Goal: Task Accomplishment & Management: Manage account settings

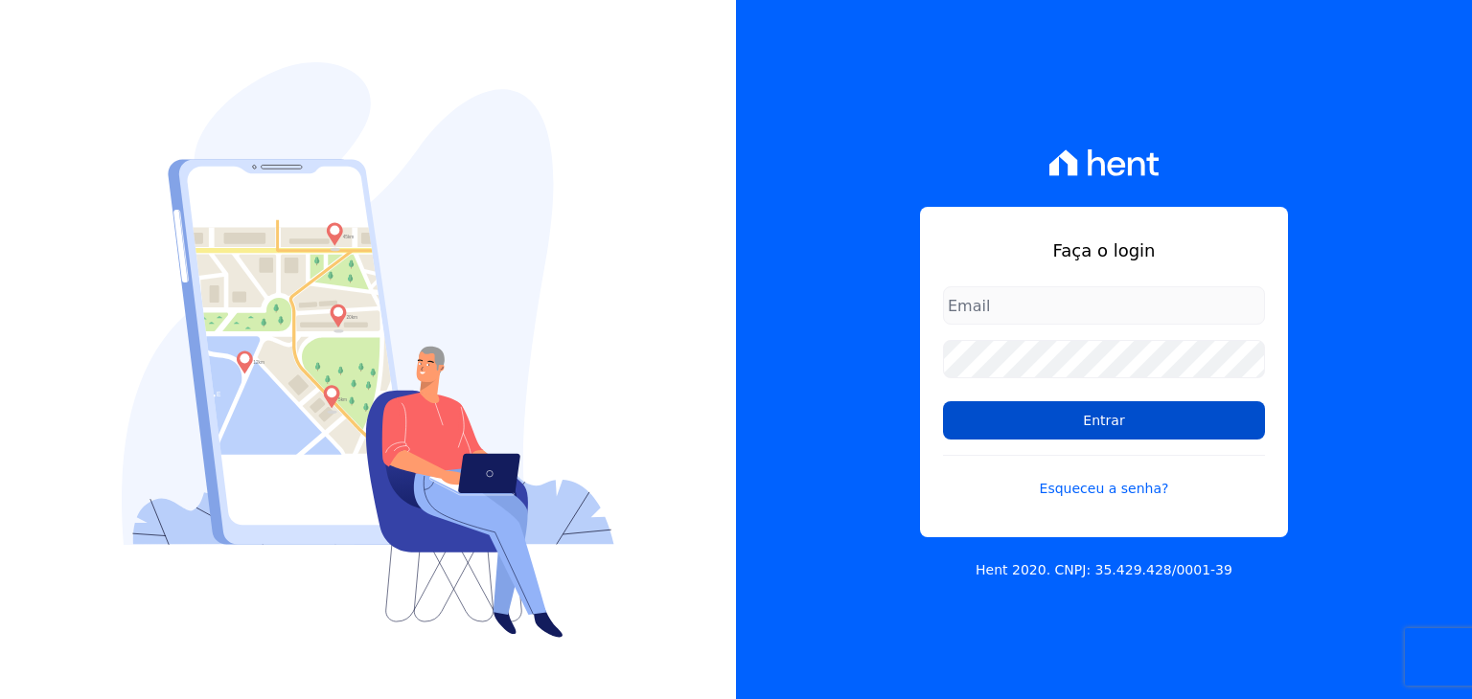
type input "[EMAIL_ADDRESS][DOMAIN_NAME]"
click at [1129, 416] on input "Entrar" at bounding box center [1104, 420] width 322 height 38
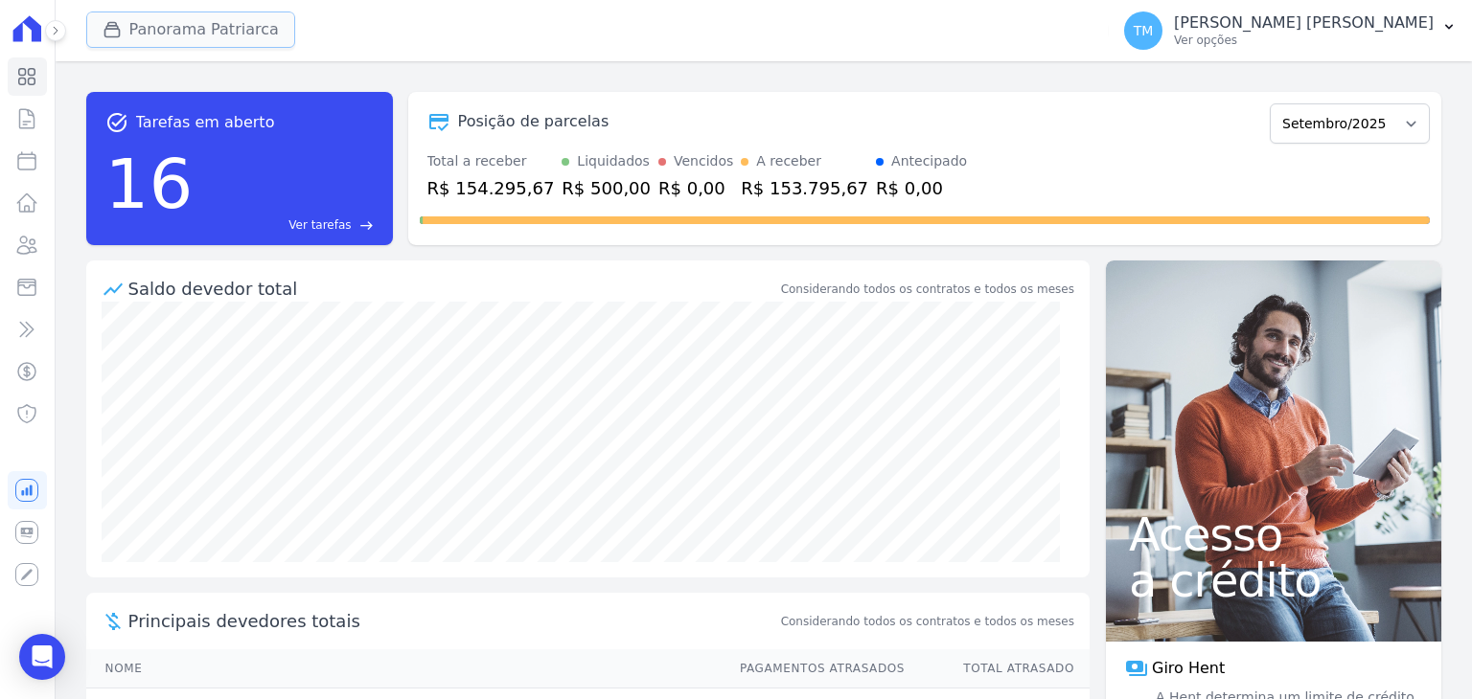
click at [165, 32] on button "Panorama Patriarca" at bounding box center [190, 29] width 209 height 36
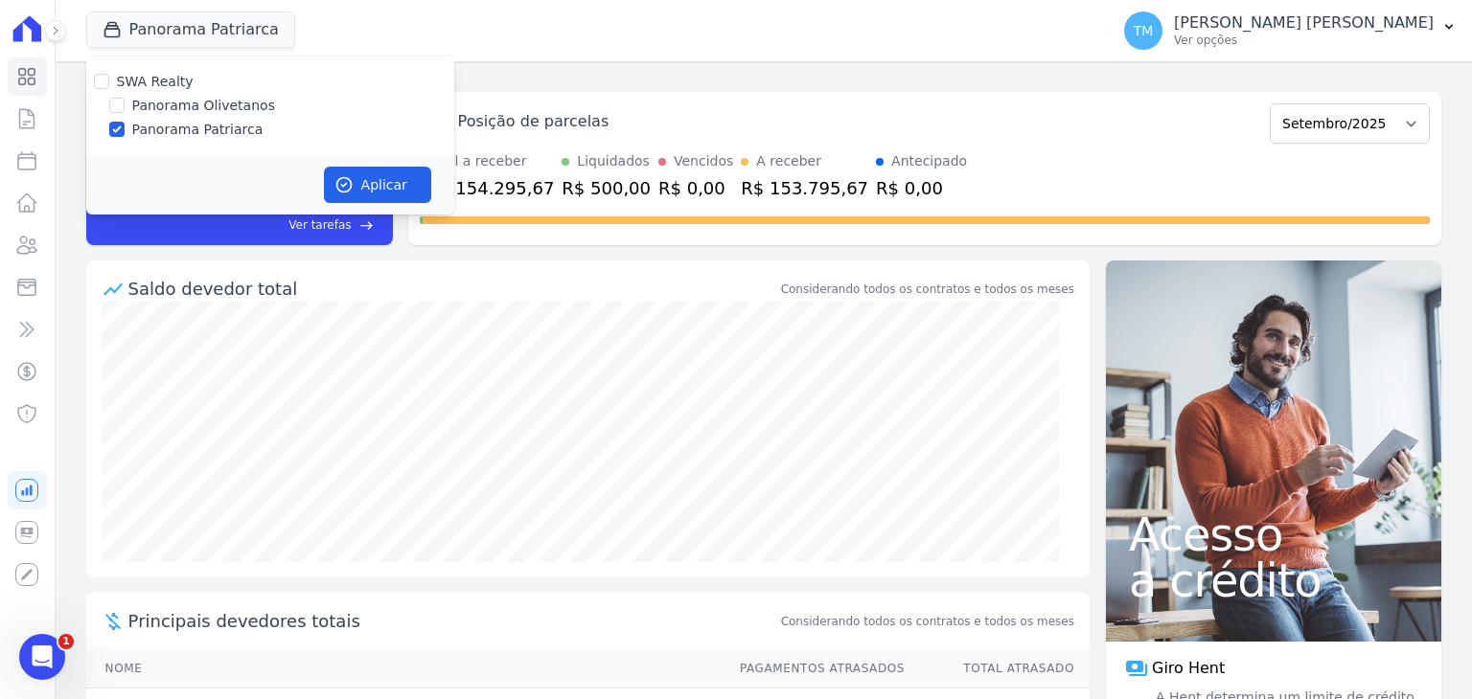
click at [165, 107] on label "Panorama Olivetanos" at bounding box center [203, 106] width 143 height 20
click at [125, 107] on input "Panorama Olivetanos" at bounding box center [116, 105] width 15 height 15
checkbox input "true"
click at [165, 126] on label "Panorama Patriarca" at bounding box center [197, 130] width 131 height 20
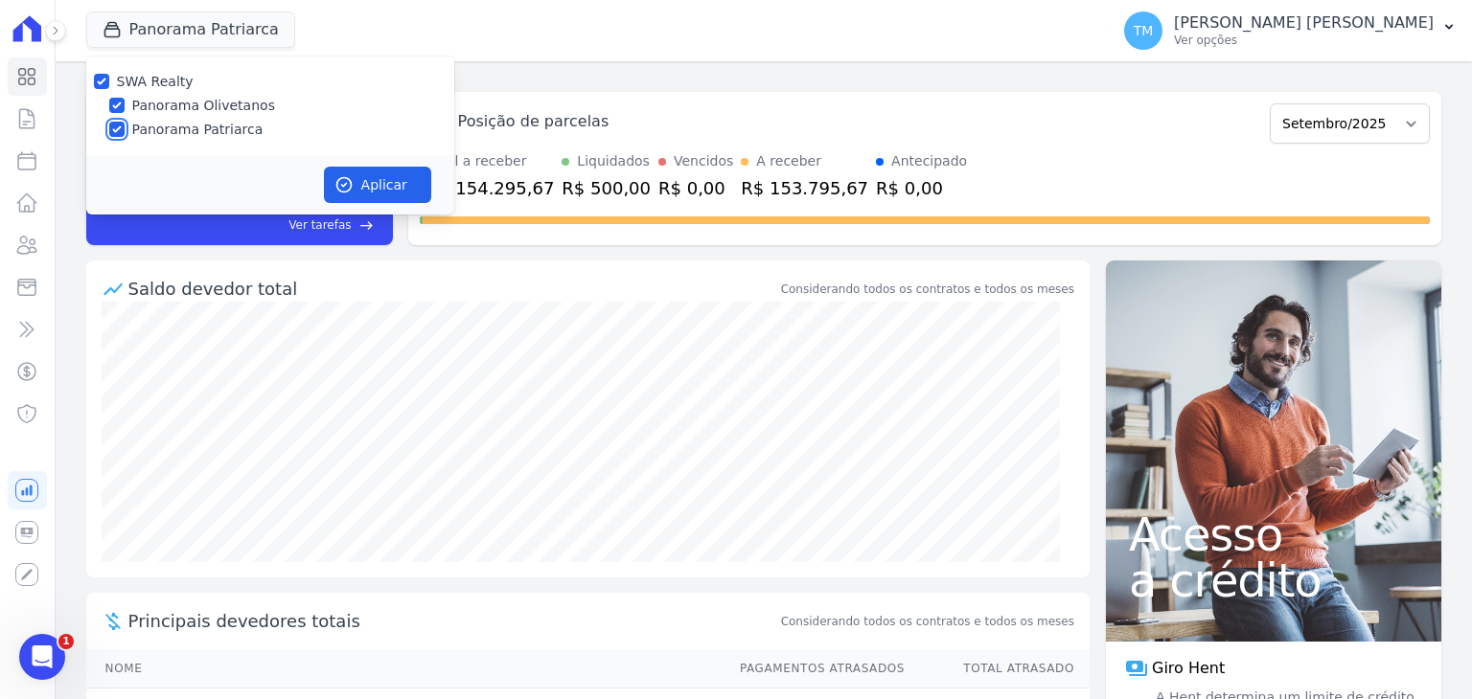
click at [125, 126] on input "Panorama Patriarca" at bounding box center [116, 129] width 15 height 15
checkbox input "false"
click at [387, 179] on button "Aplicar" at bounding box center [377, 185] width 107 height 36
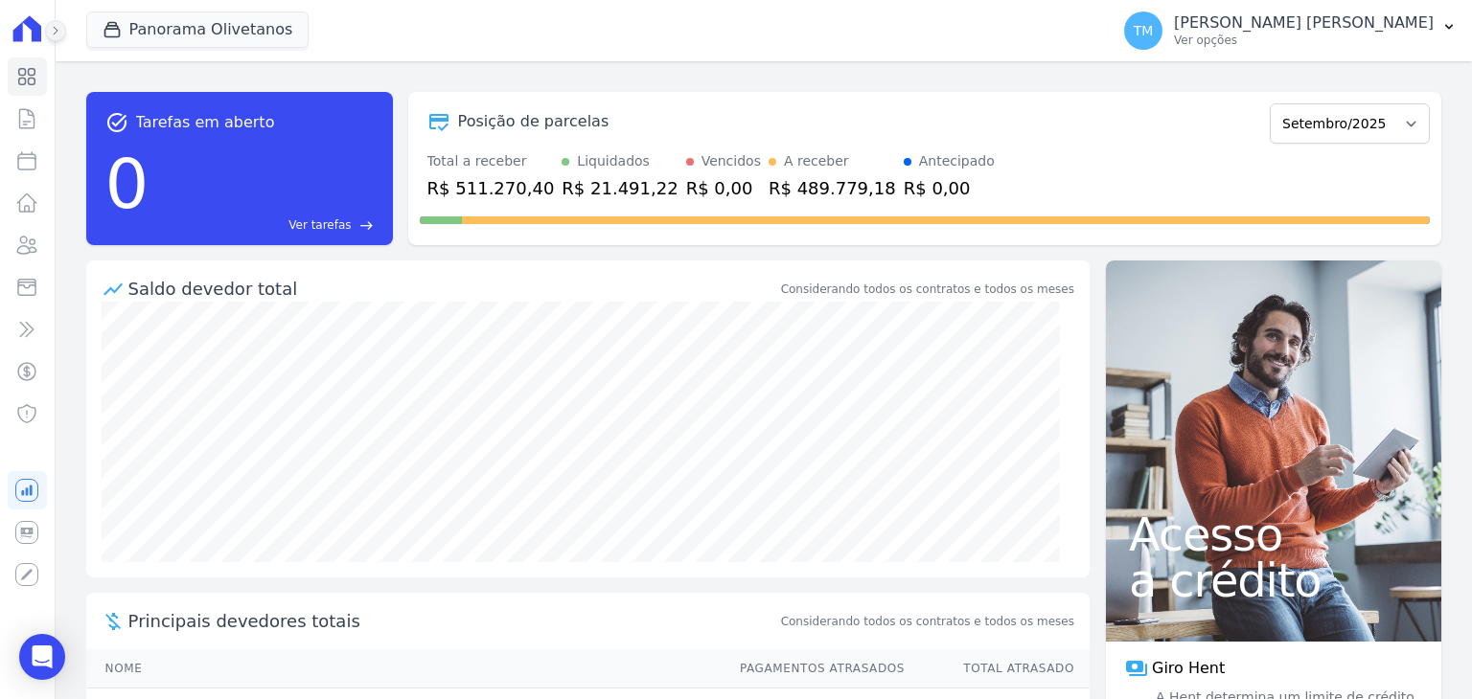
click at [54, 23] on button at bounding box center [55, 30] width 21 height 21
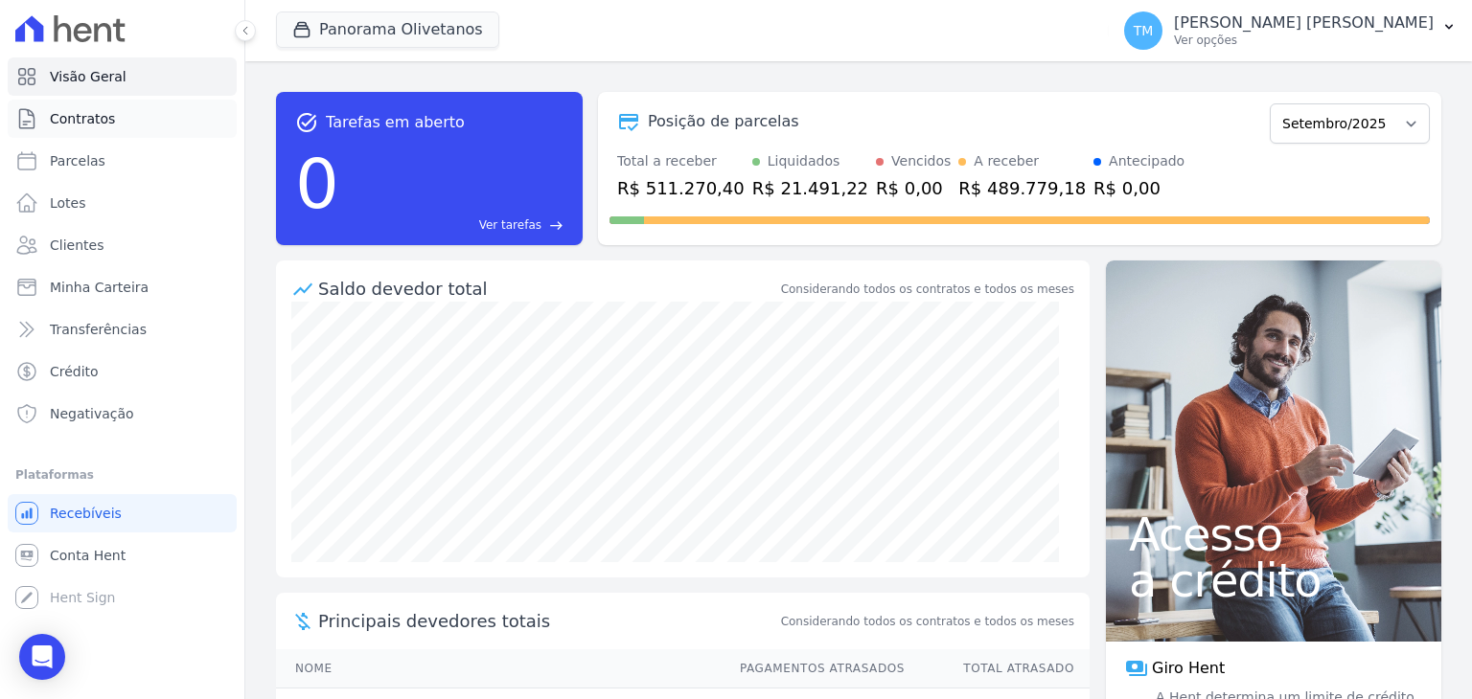
click at [92, 121] on span "Contratos" at bounding box center [82, 118] width 65 height 19
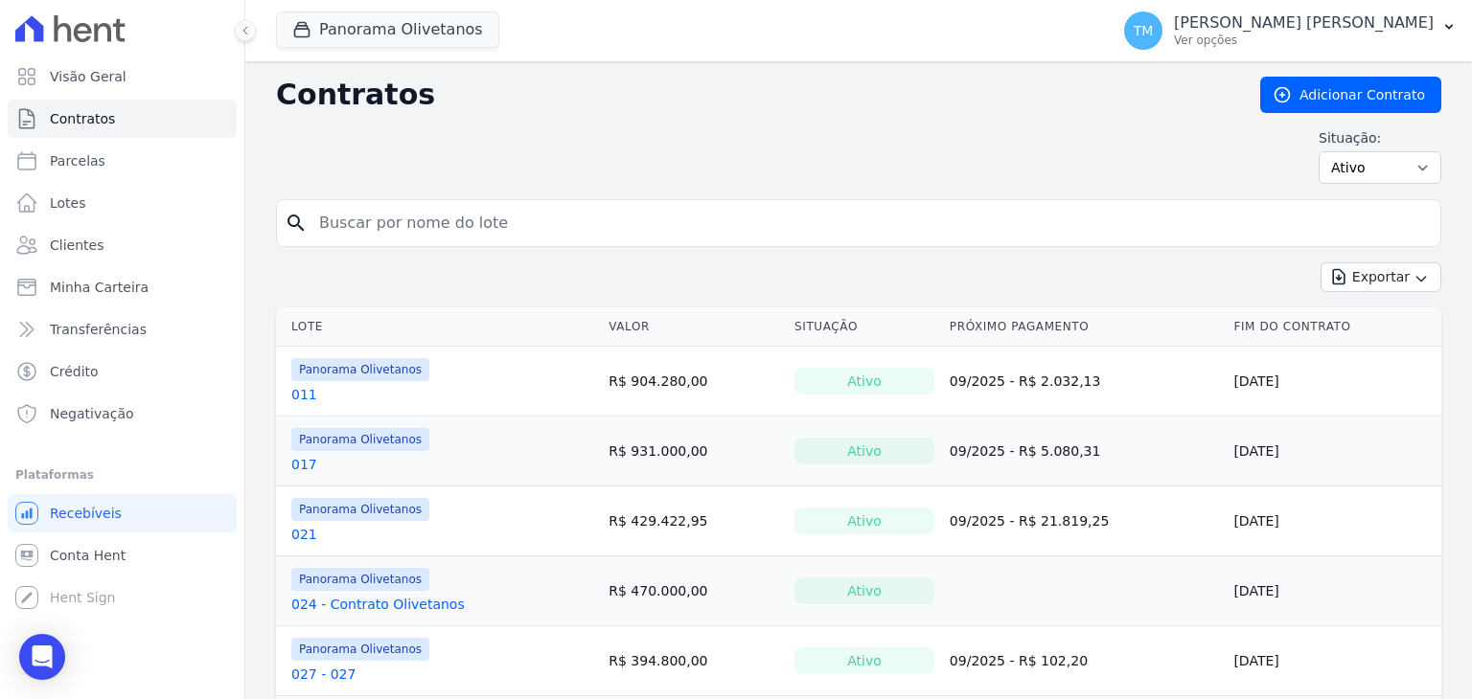
click at [250, 42] on div "Panorama Olivetanos SWA Realty Panorama Olivetanos Panorama [PERSON_NAME] Aplic…" at bounding box center [858, 30] width 1226 height 61
click at [241, 36] on button at bounding box center [245, 30] width 21 height 21
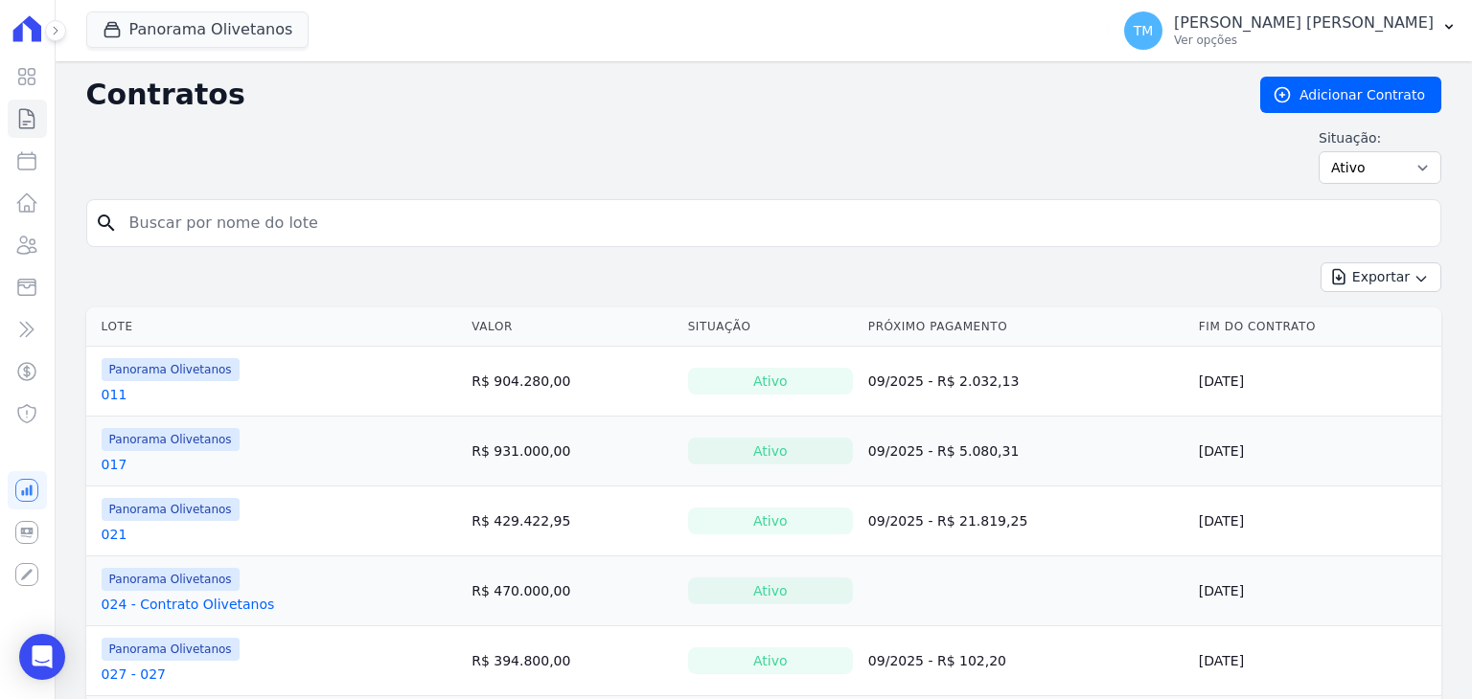
click at [341, 235] on input "search" at bounding box center [775, 223] width 1314 height 38
type input "127"
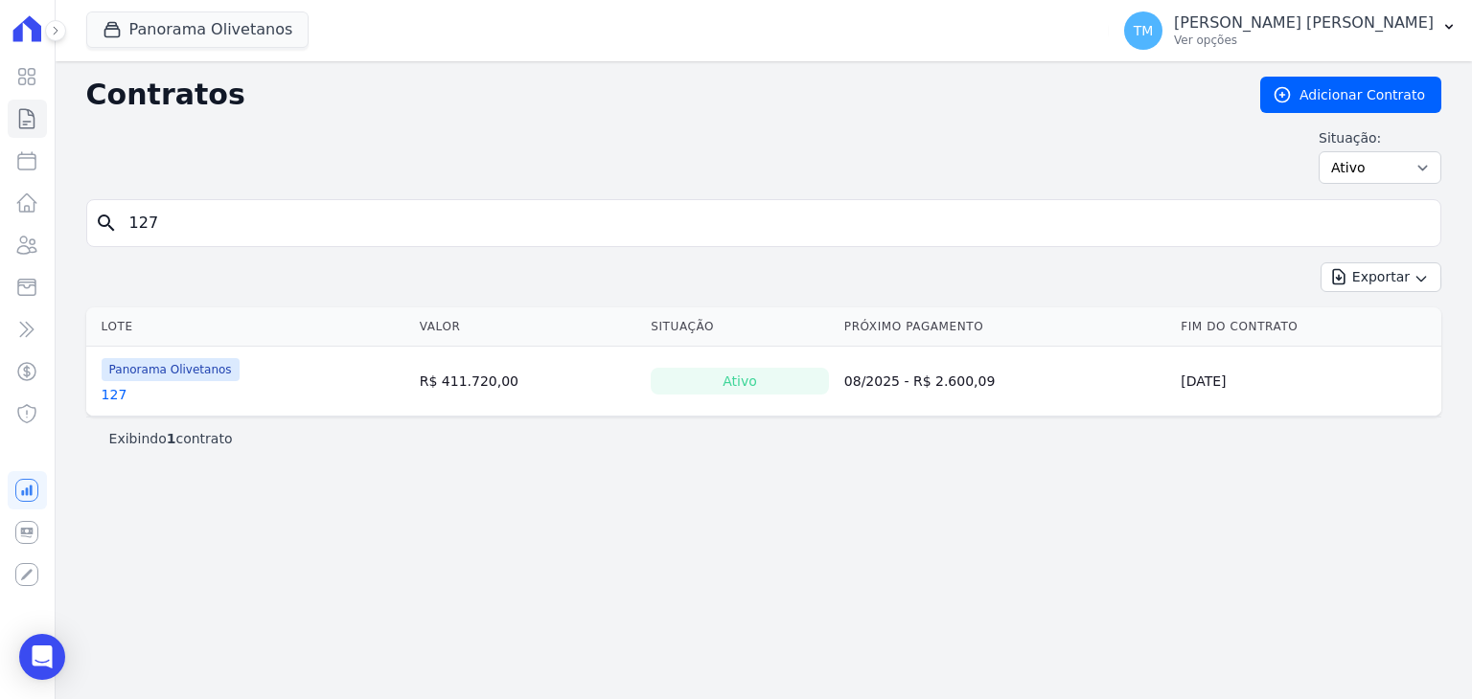
click at [120, 392] on link "127" at bounding box center [115, 394] width 26 height 19
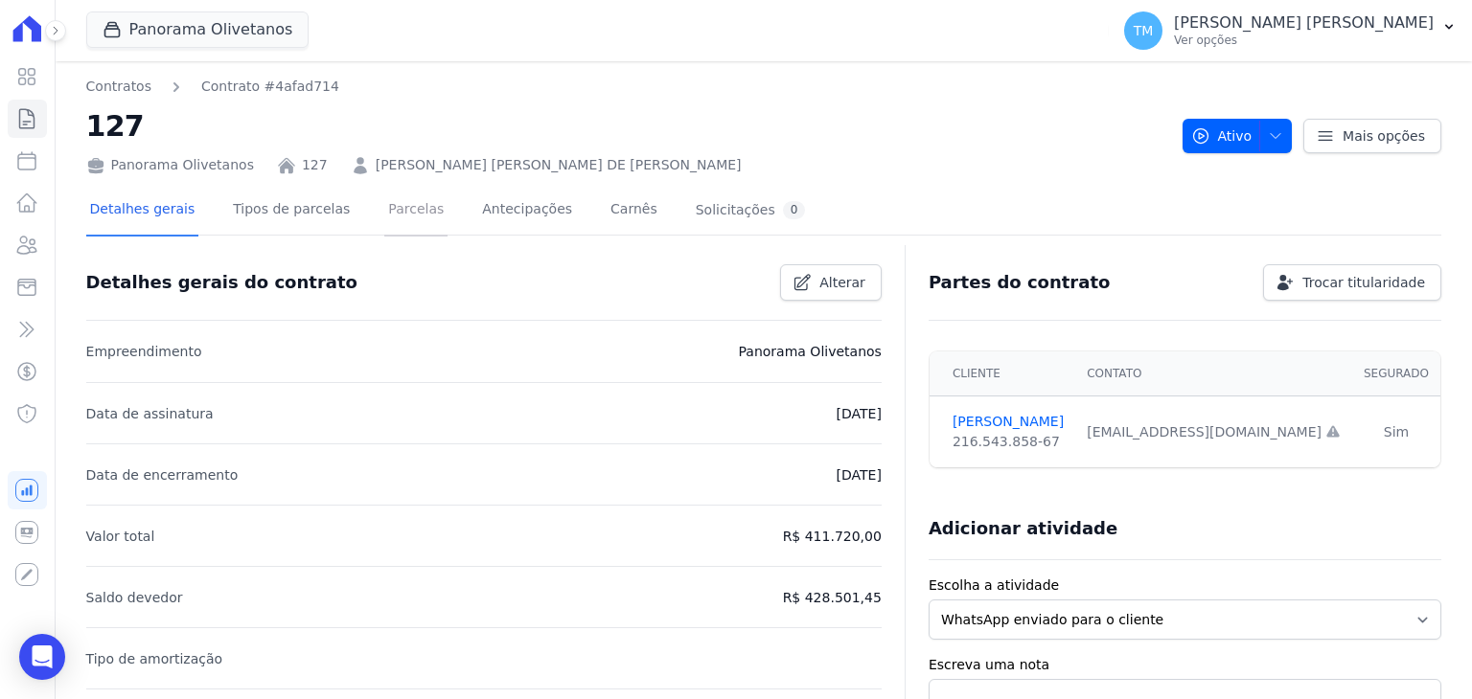
click at [399, 231] on link "Parcelas" at bounding box center [415, 211] width 63 height 51
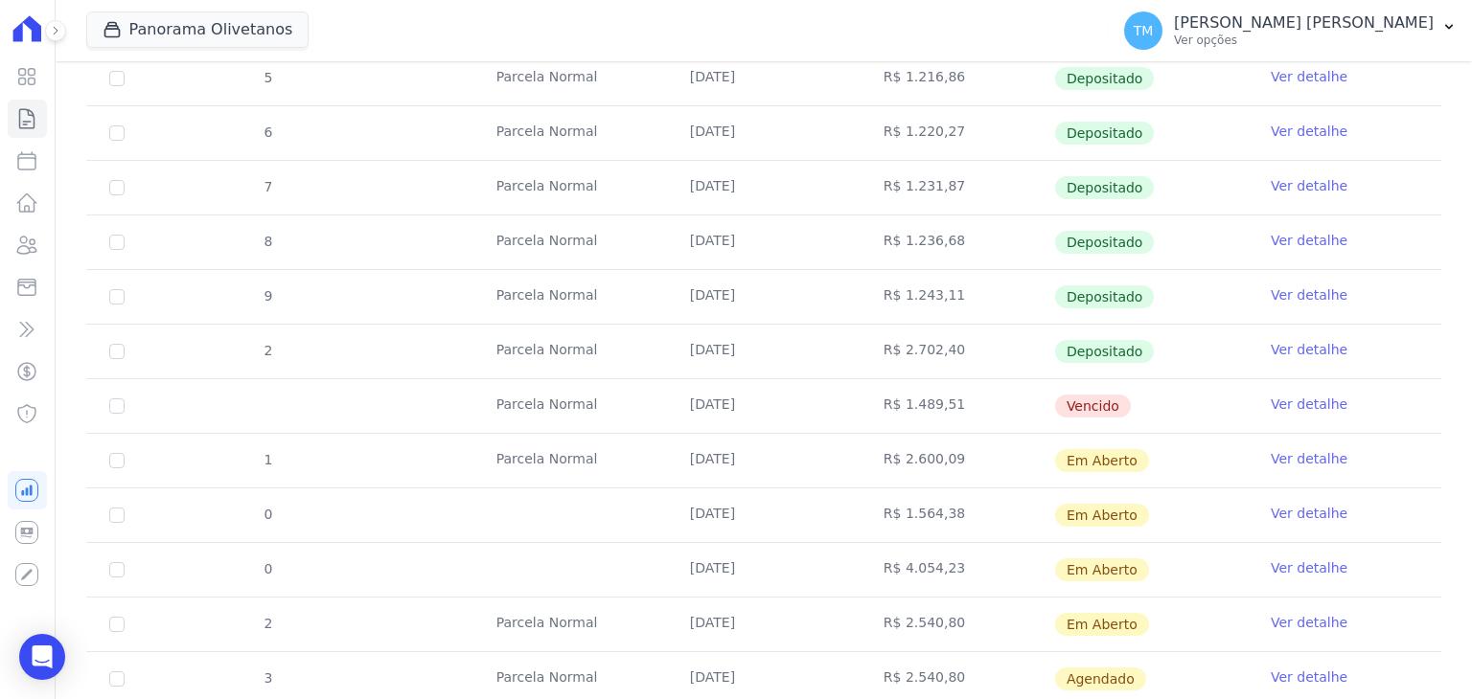
scroll to position [479, 0]
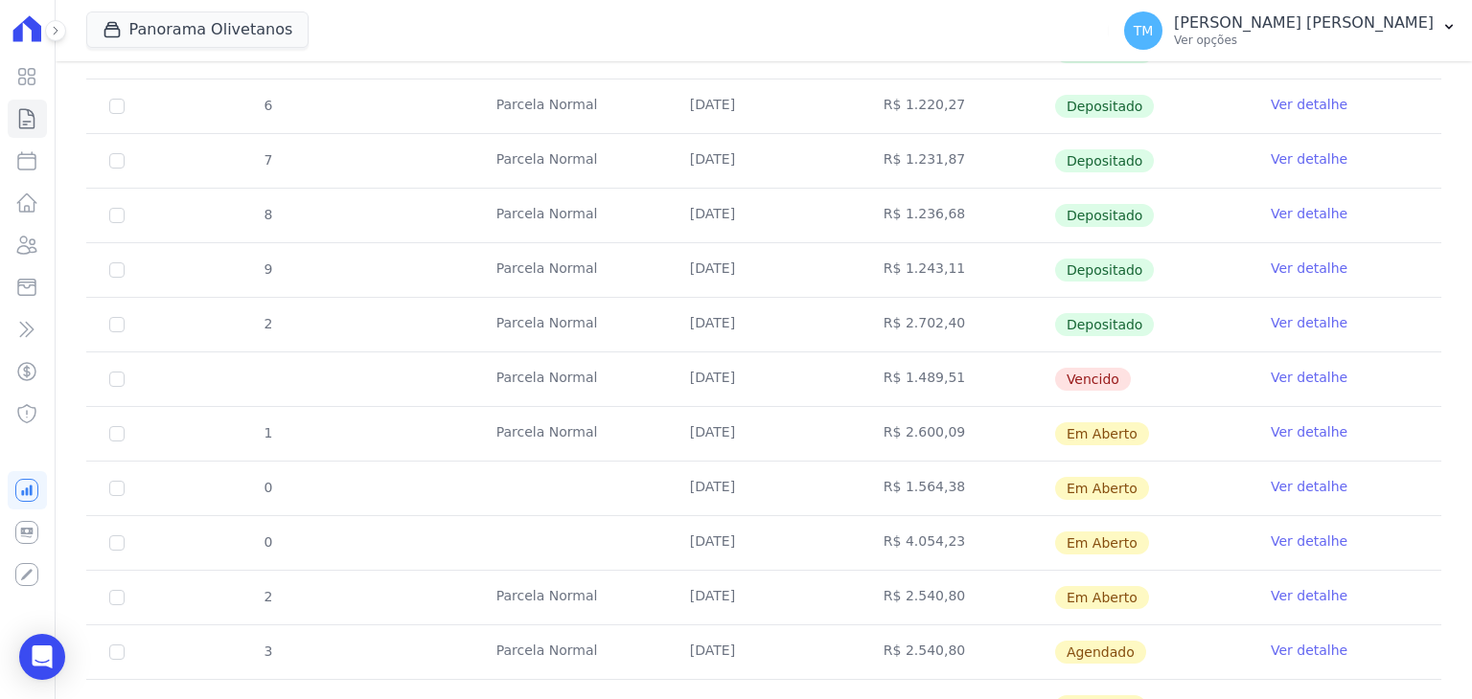
click at [1288, 433] on link "Ver detalhe" at bounding box center [1308, 431] width 77 height 19
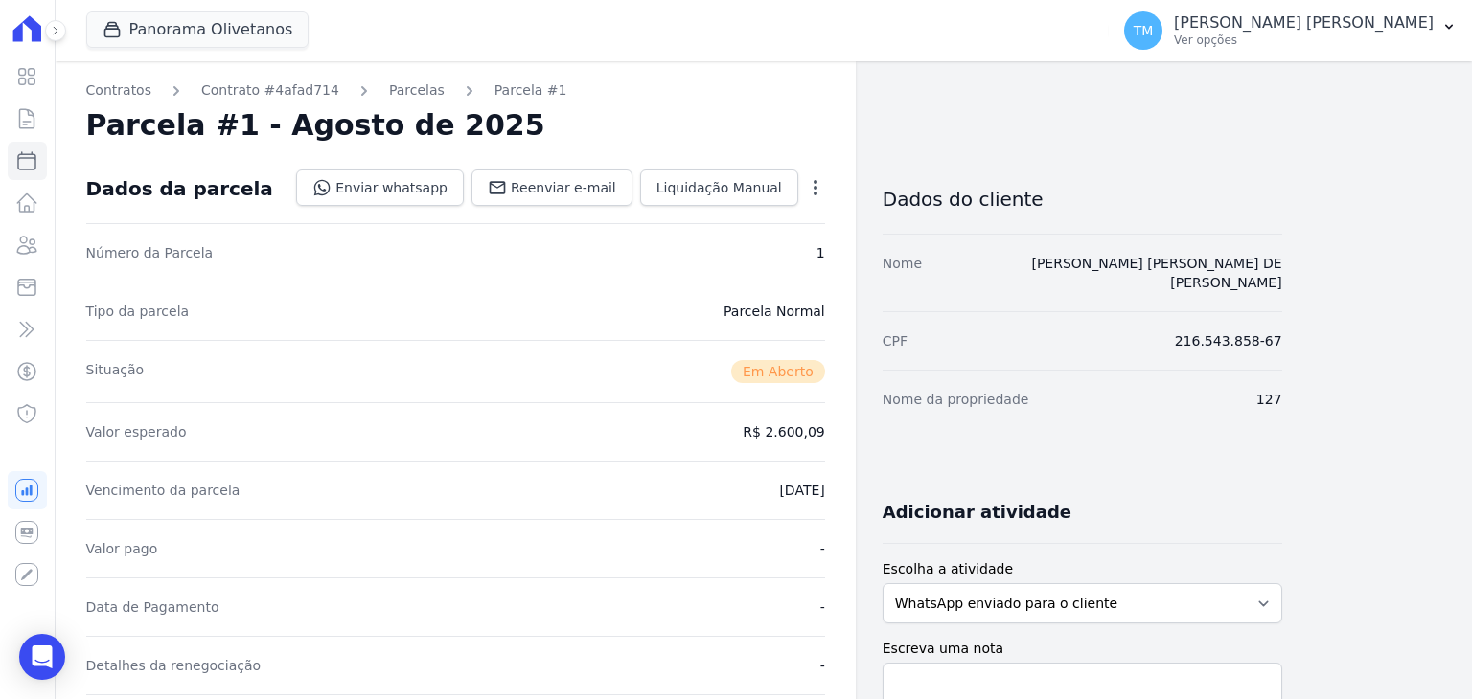
click at [816, 194] on icon "button" at bounding box center [815, 187] width 19 height 19
click at [786, 258] on link "Cancelar Cobrança" at bounding box center [733, 248] width 169 height 34
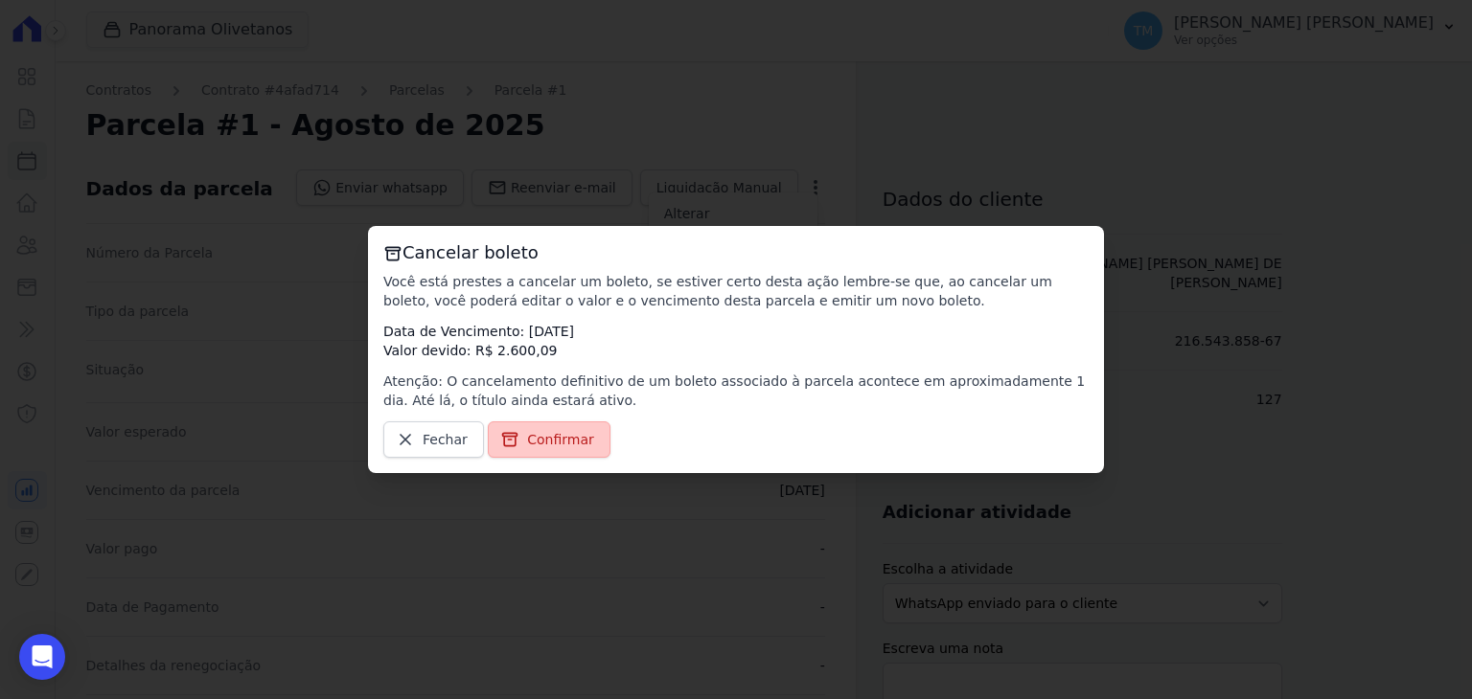
click at [560, 451] on link "Confirmar" at bounding box center [549, 440] width 123 height 36
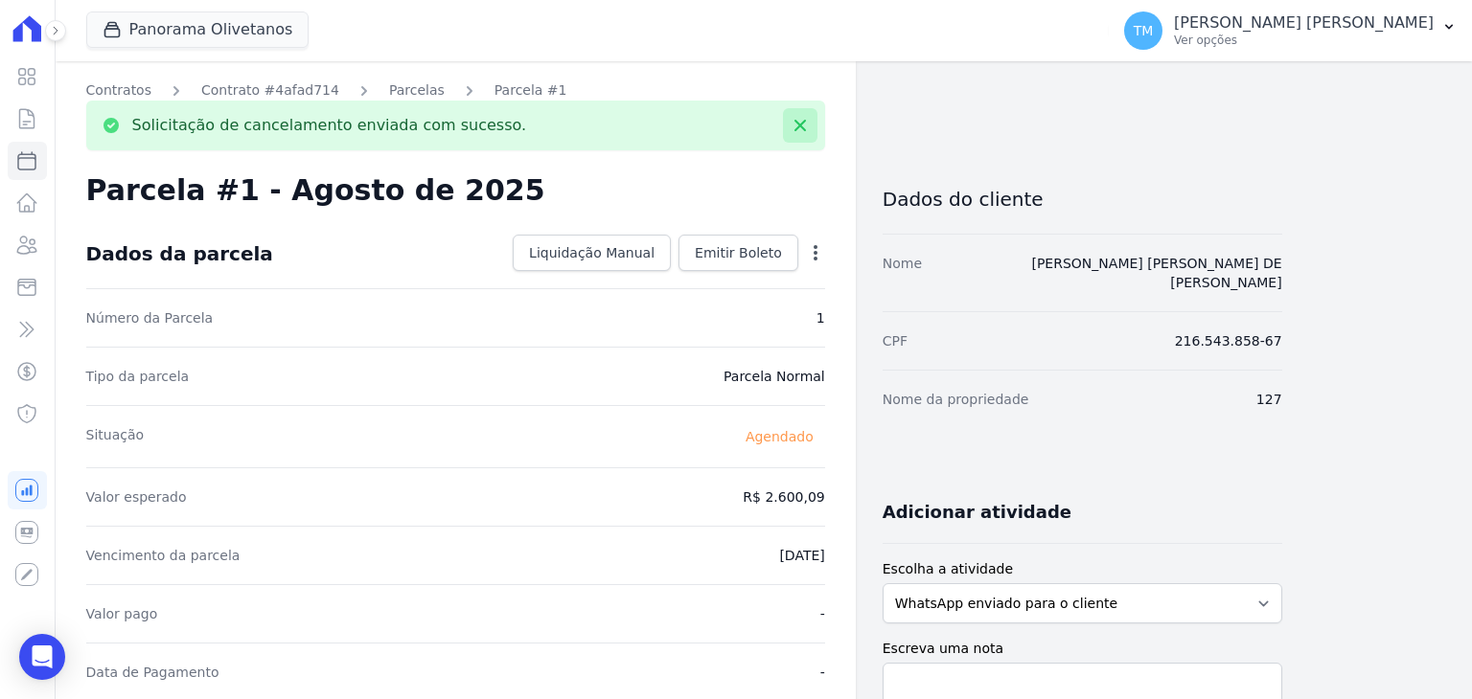
click at [790, 117] on icon at bounding box center [799, 125] width 19 height 19
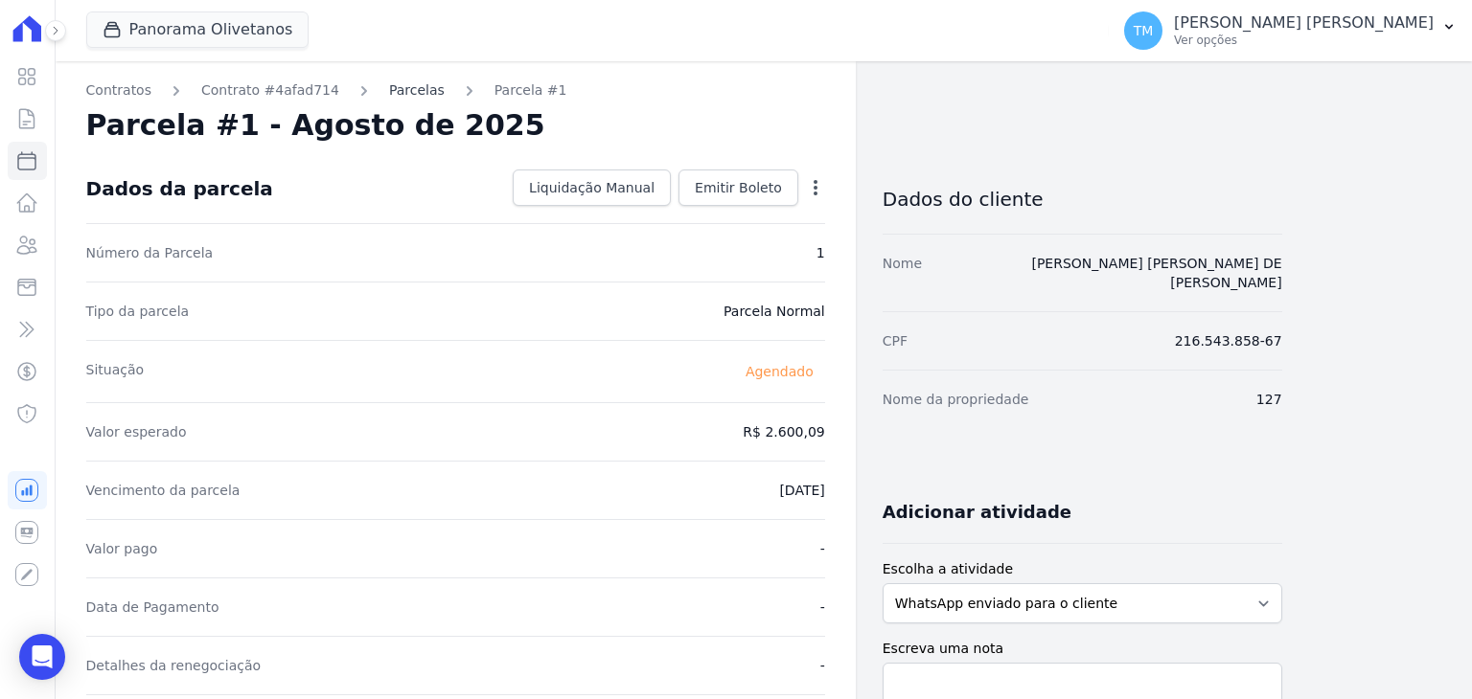
click at [398, 89] on link "Parcelas" at bounding box center [417, 90] width 56 height 20
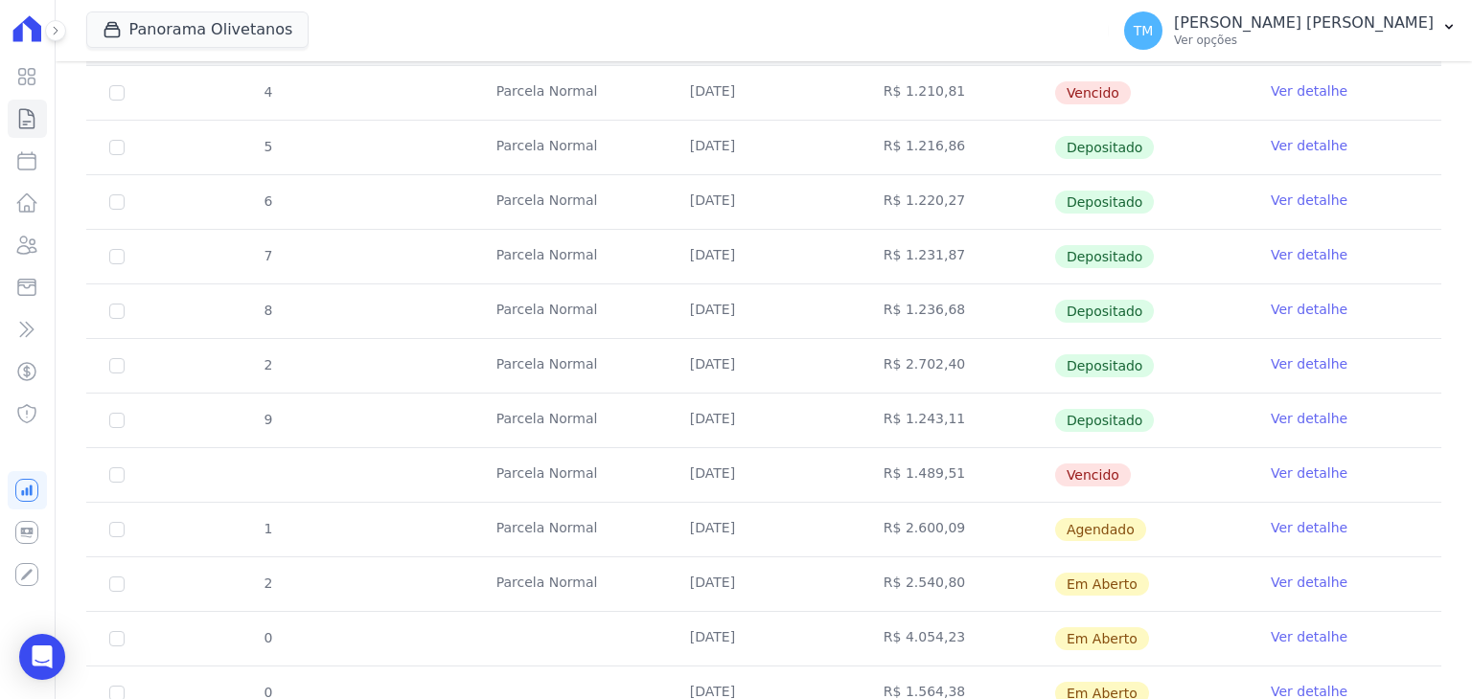
scroll to position [575, 0]
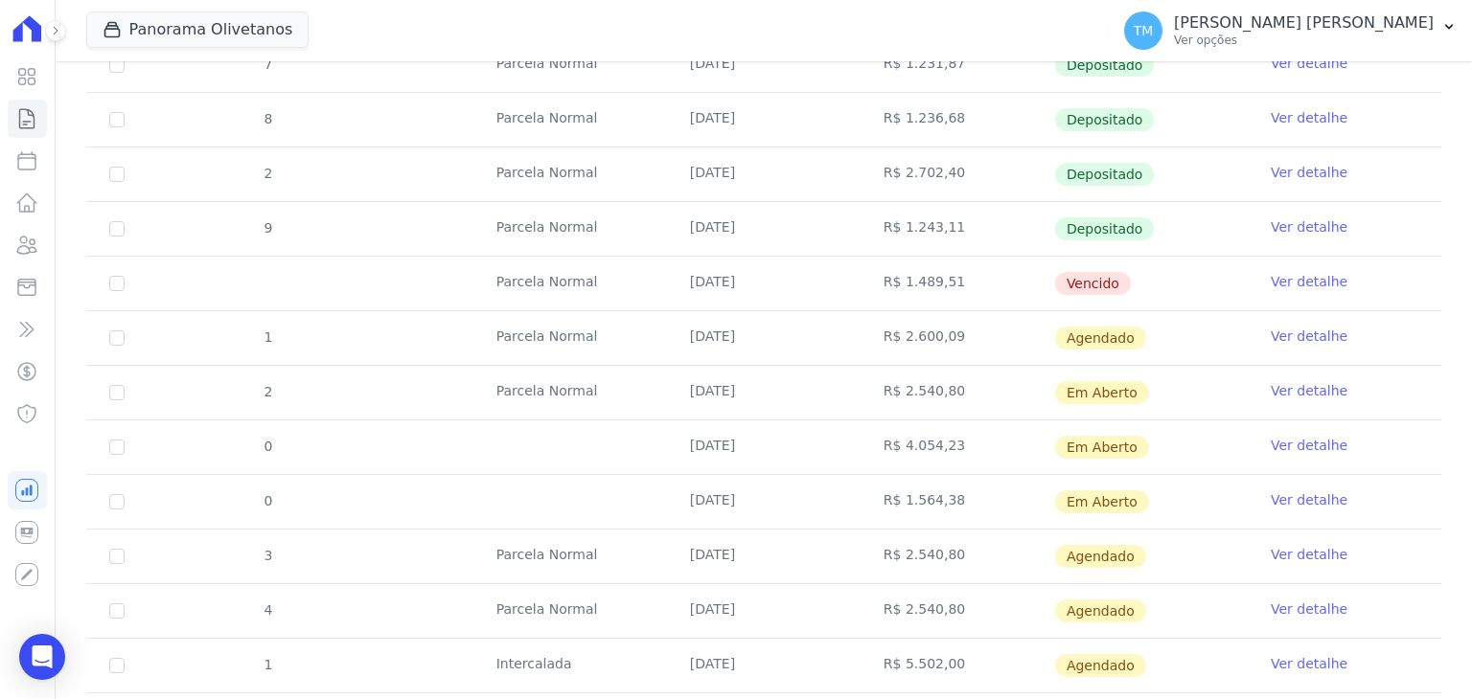
click at [1289, 499] on link "Ver detalhe" at bounding box center [1308, 500] width 77 height 19
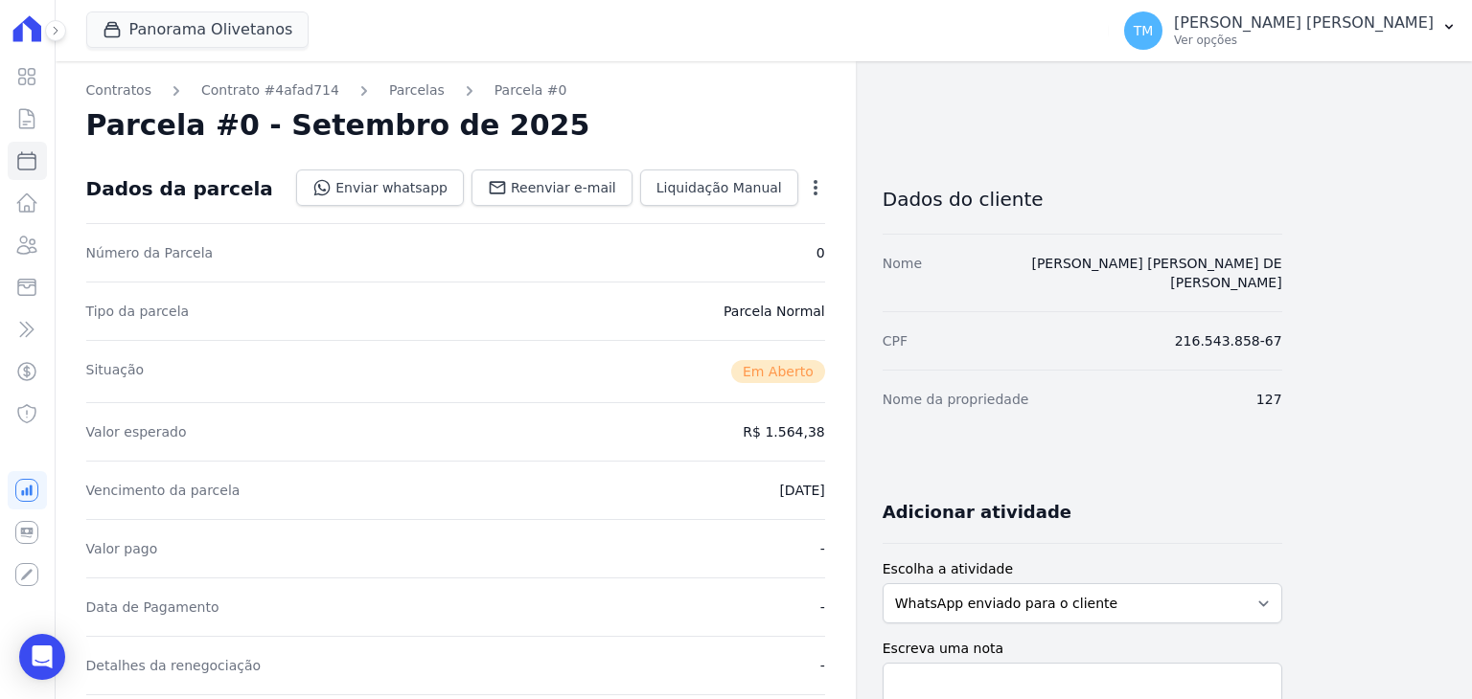
click at [806, 193] on icon "button" at bounding box center [815, 187] width 19 height 19
click at [794, 239] on link "Cancelar Cobrança" at bounding box center [733, 248] width 169 height 34
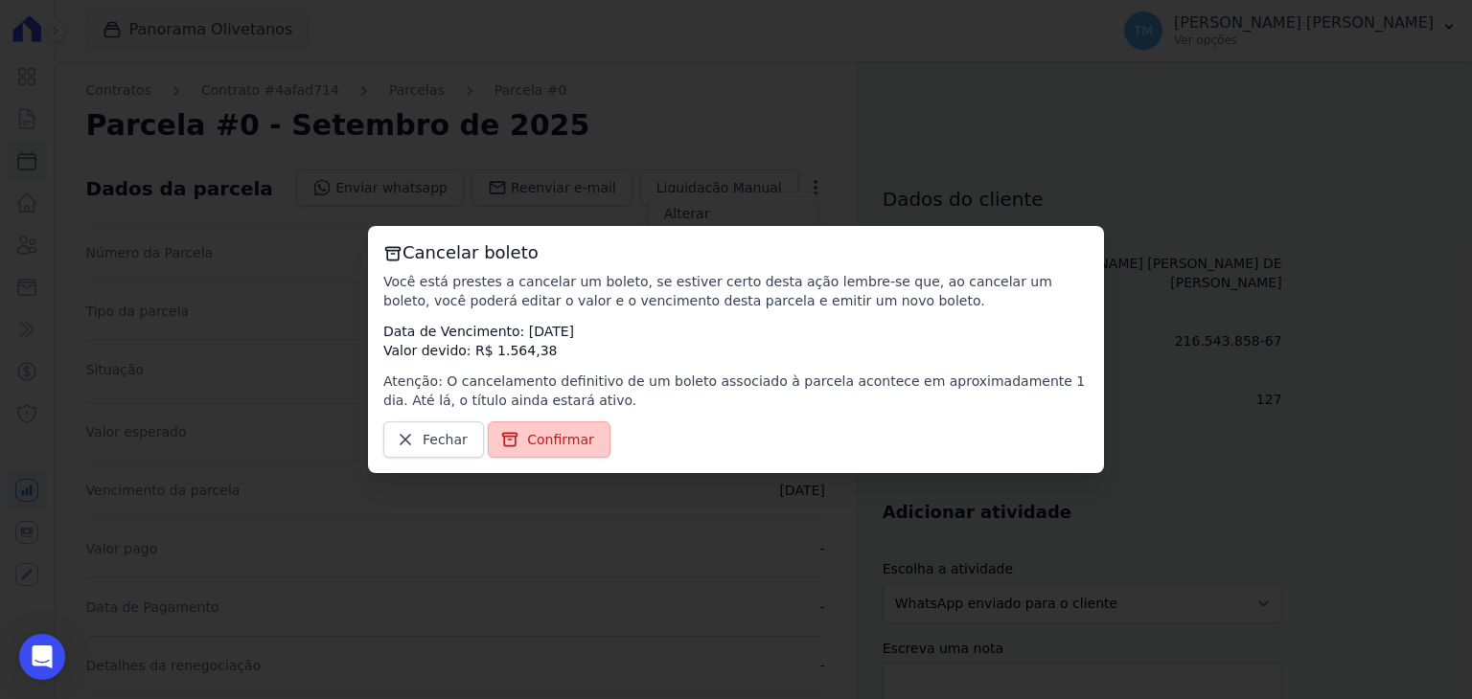
click at [561, 427] on link "Confirmar" at bounding box center [549, 440] width 123 height 36
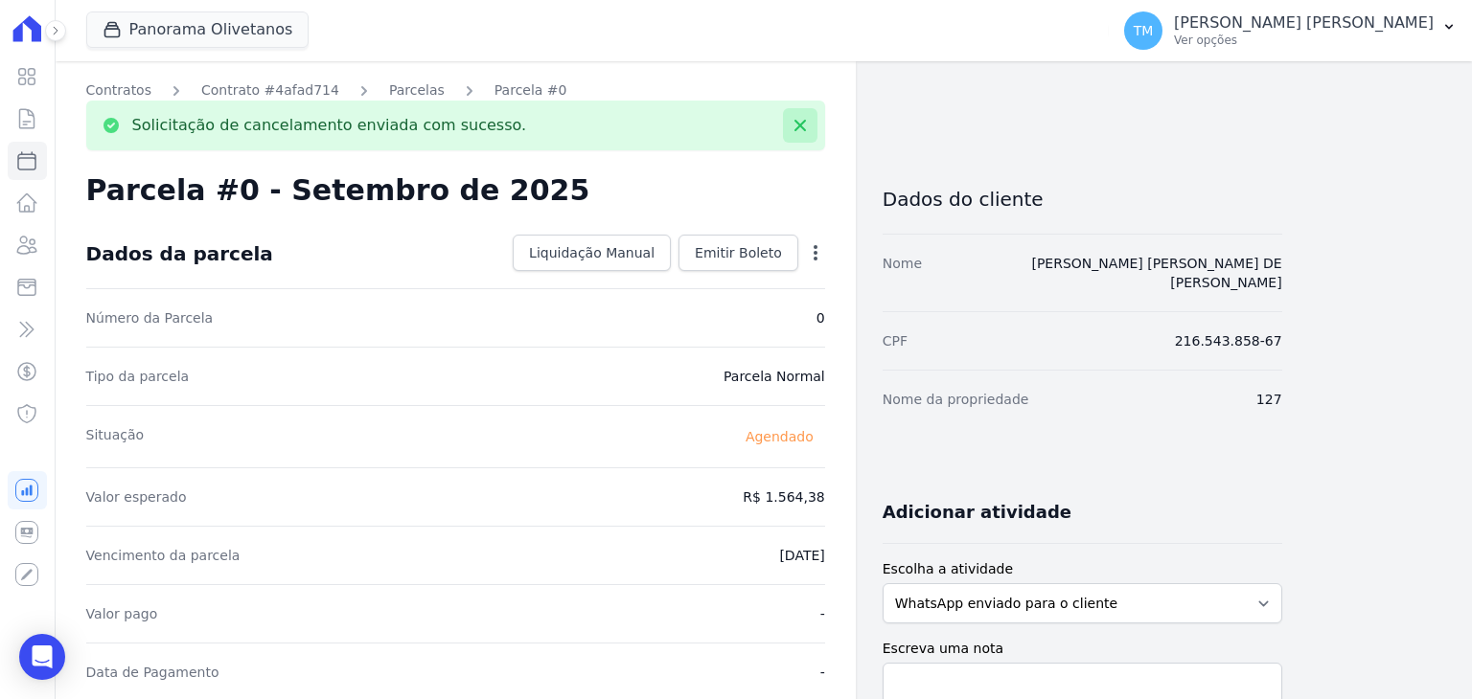
click at [798, 127] on icon at bounding box center [799, 125] width 19 height 19
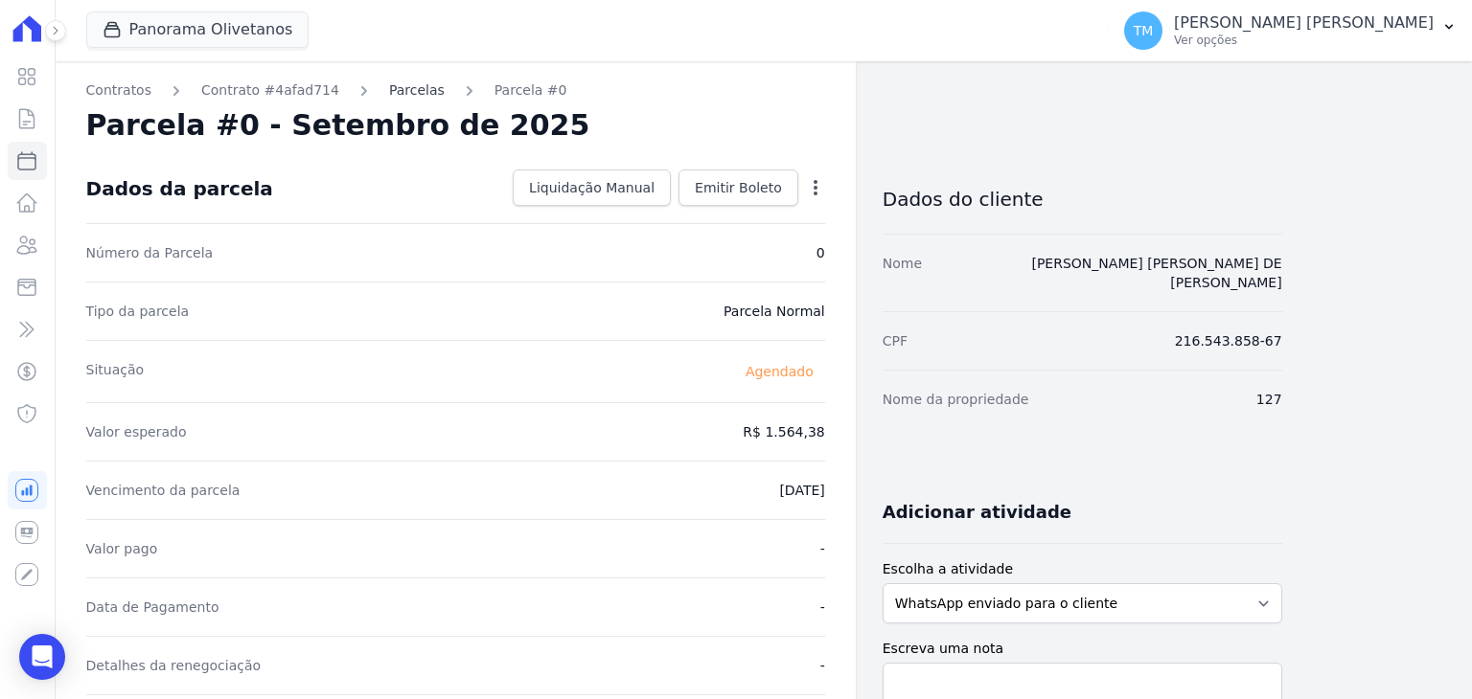
click at [395, 97] on link "Parcelas" at bounding box center [417, 90] width 56 height 20
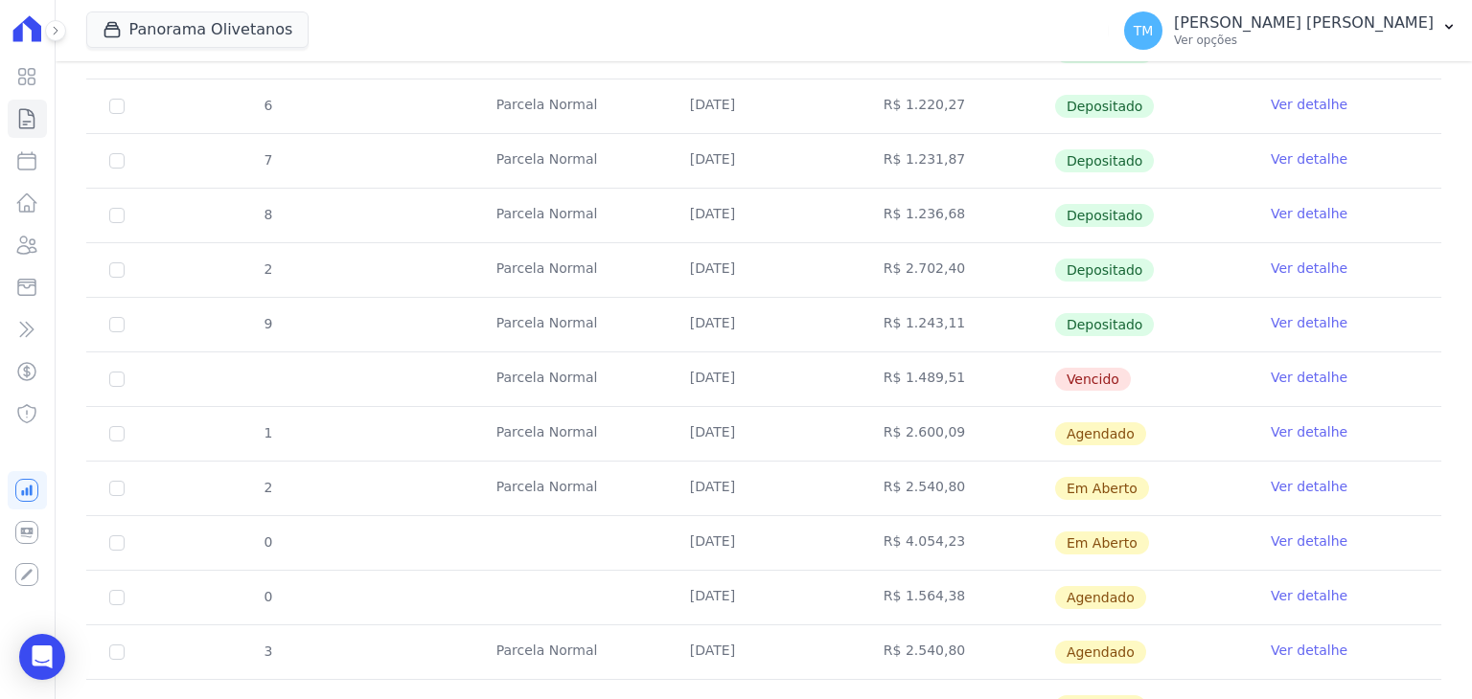
scroll to position [575, 0]
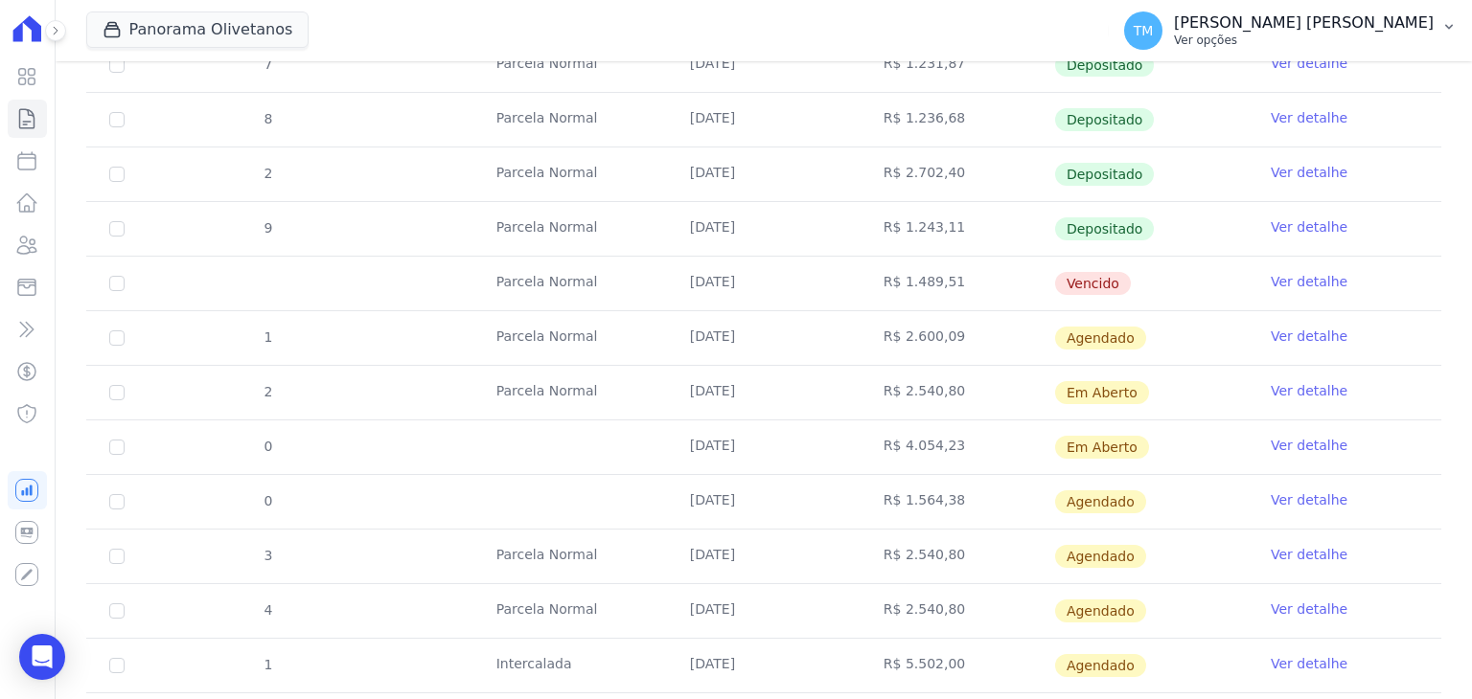
click at [1335, 46] on p "Ver opções" at bounding box center [1304, 40] width 260 height 15
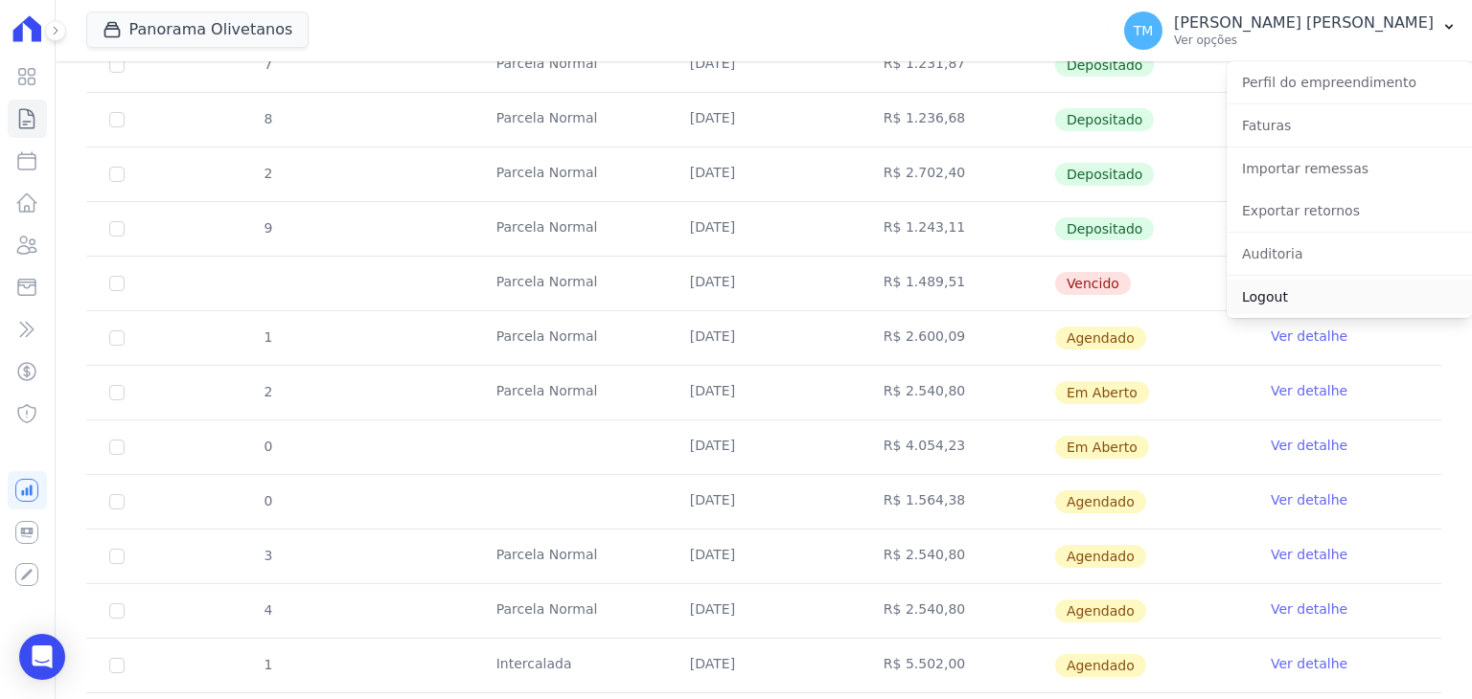
click at [1293, 288] on link "Logout" at bounding box center [1348, 297] width 245 height 34
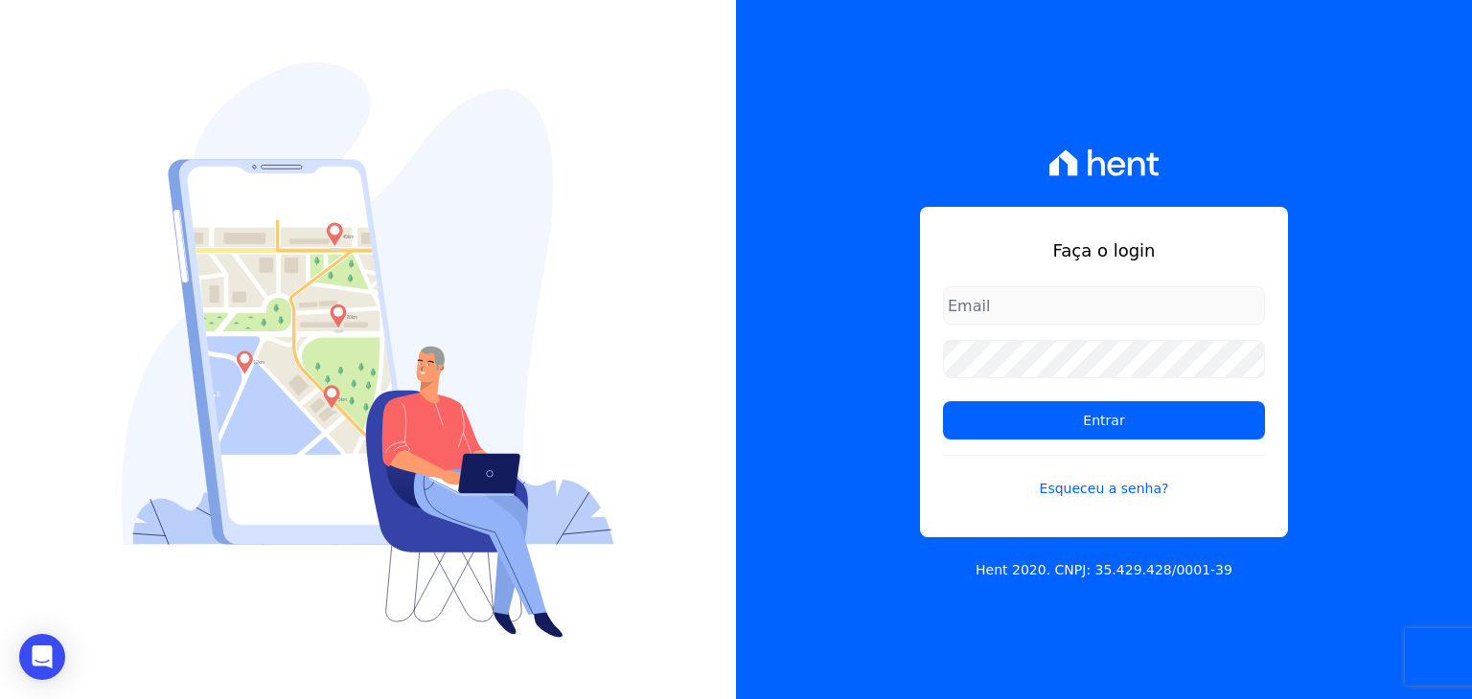
type input "[EMAIL_ADDRESS][DOMAIN_NAME]"
